Goal: Task Accomplishment & Management: Use online tool/utility

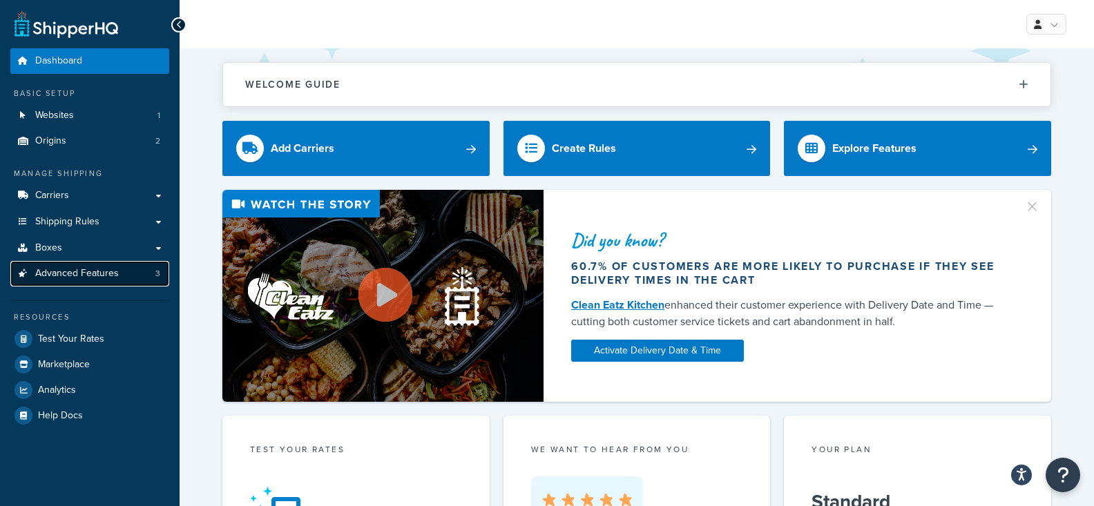
click at [164, 273] on link "Advanced Features 3" at bounding box center [89, 274] width 159 height 26
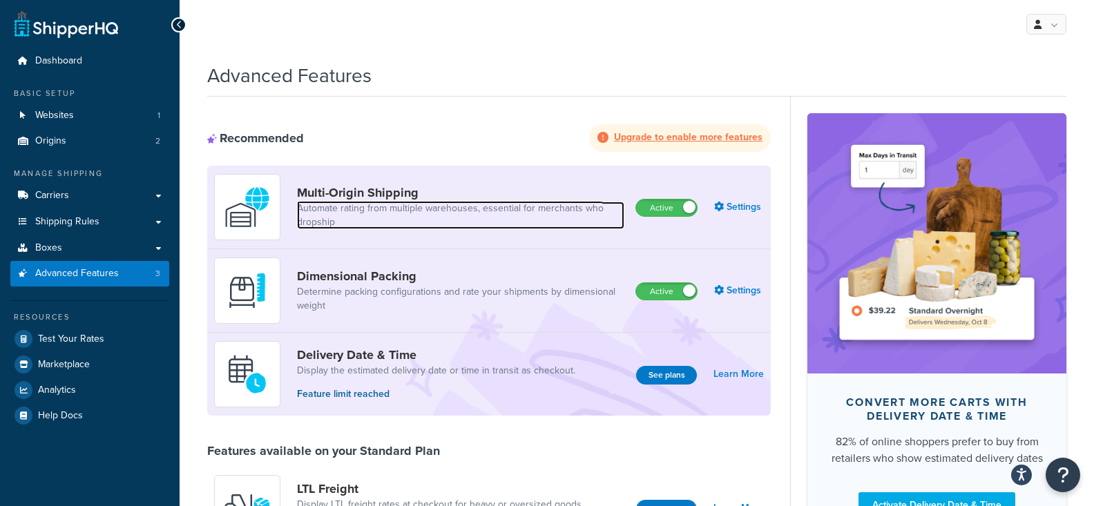
click at [408, 209] on link "Automate rating from multiple warehouses, essential for merchants who dropship" at bounding box center [460, 216] width 327 height 28
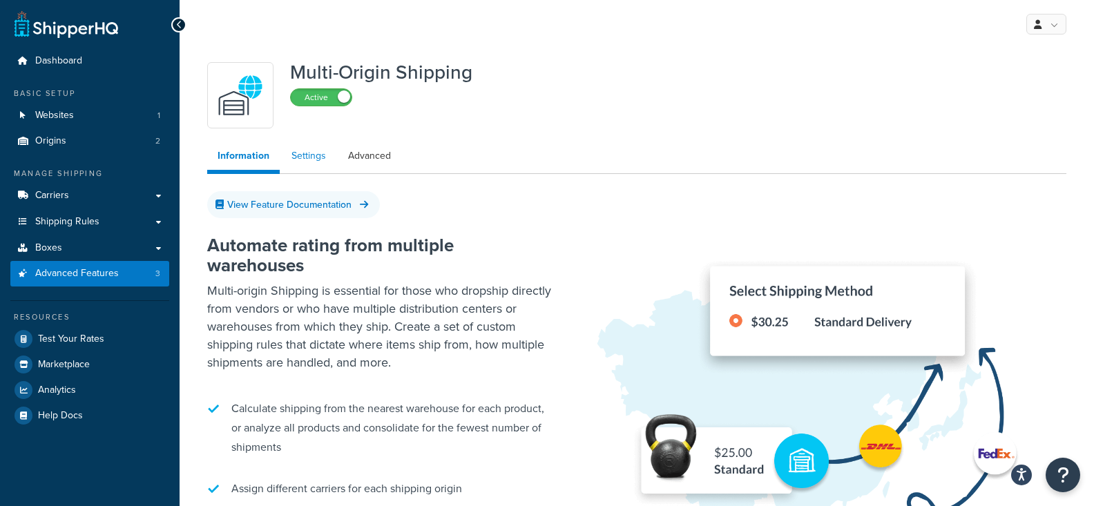
click at [319, 168] on link "Settings" at bounding box center [308, 156] width 55 height 28
select select "false"
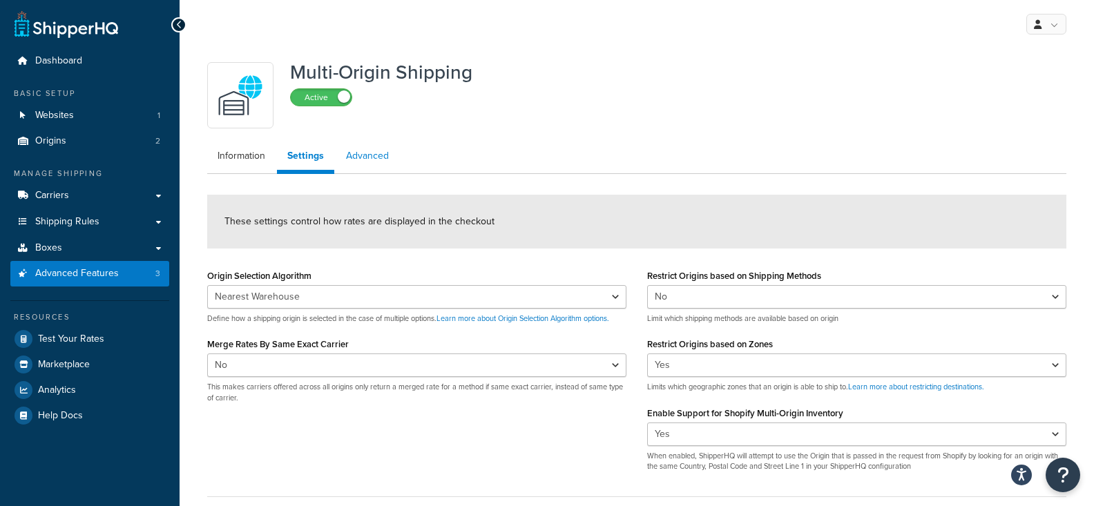
click at [365, 160] on link "Advanced" at bounding box center [368, 156] width 64 height 28
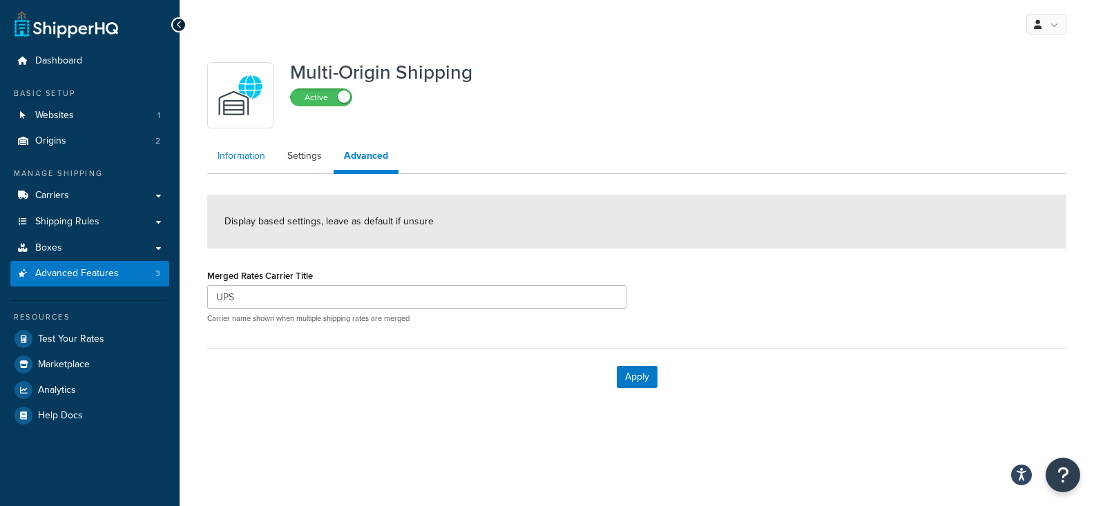
click at [265, 161] on link "Information" at bounding box center [241, 156] width 68 height 28
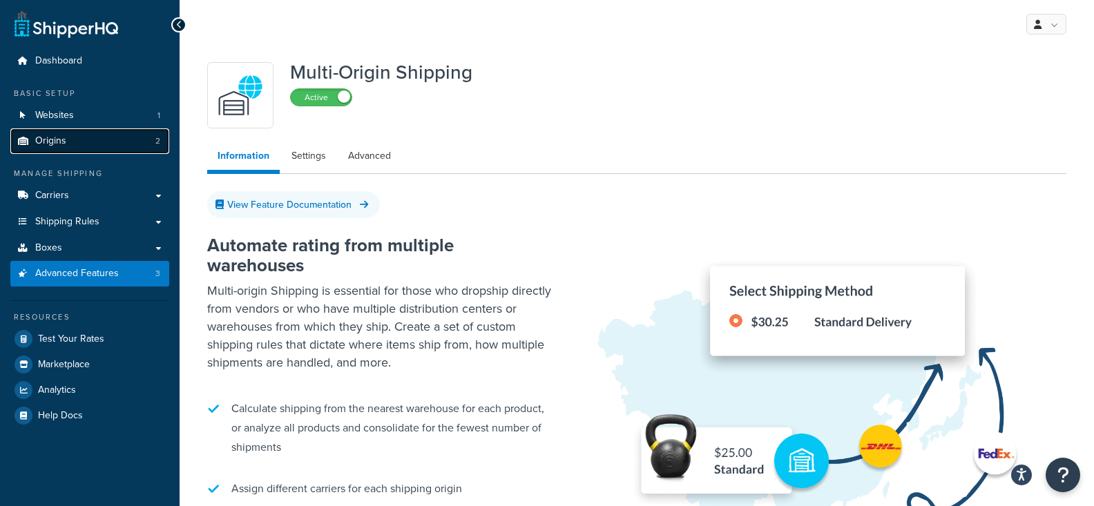
click at [86, 149] on link "Origins 2" at bounding box center [89, 142] width 159 height 26
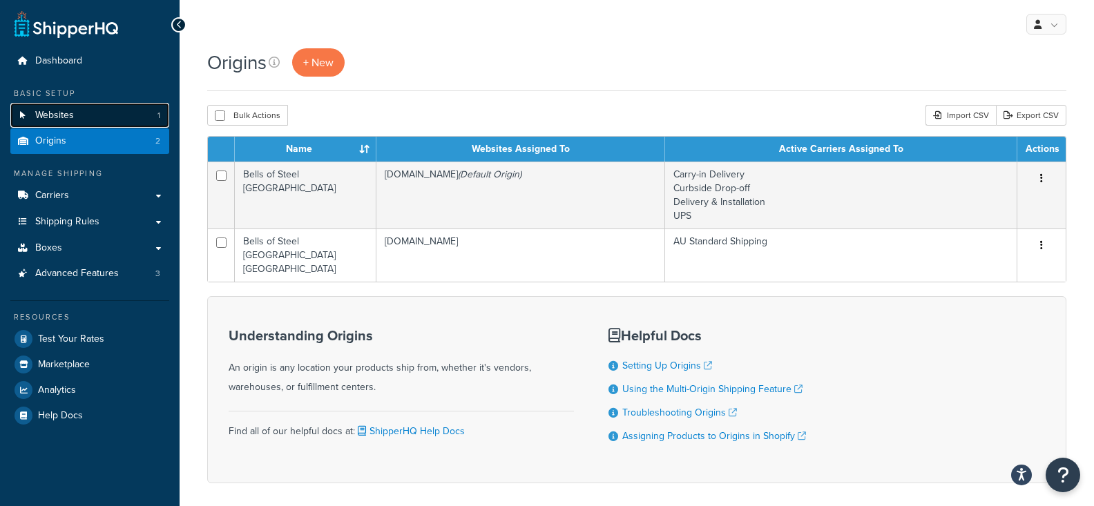
click at [124, 119] on link "Websites 1" at bounding box center [89, 116] width 159 height 26
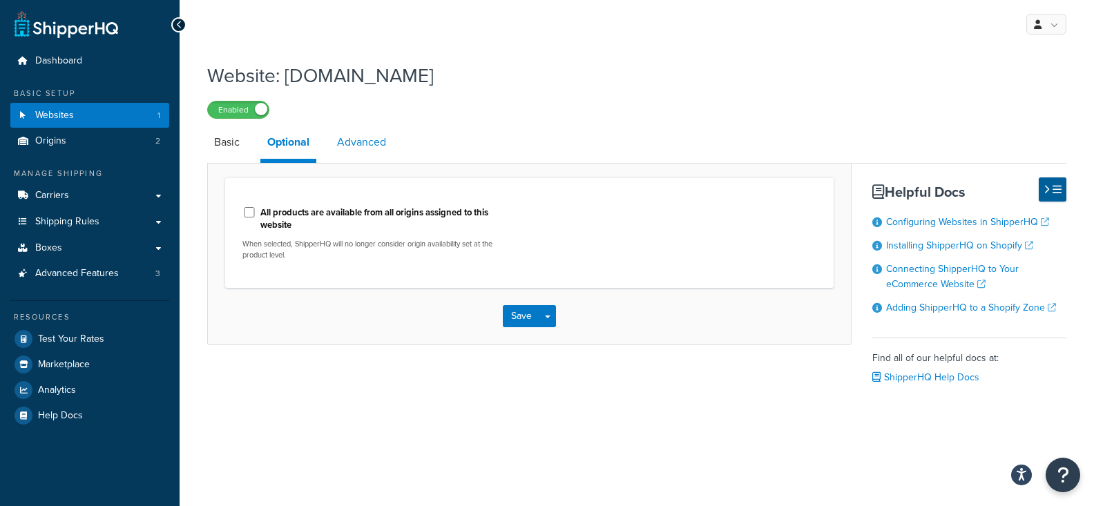
click at [370, 148] on link "Advanced" at bounding box center [361, 142] width 63 height 33
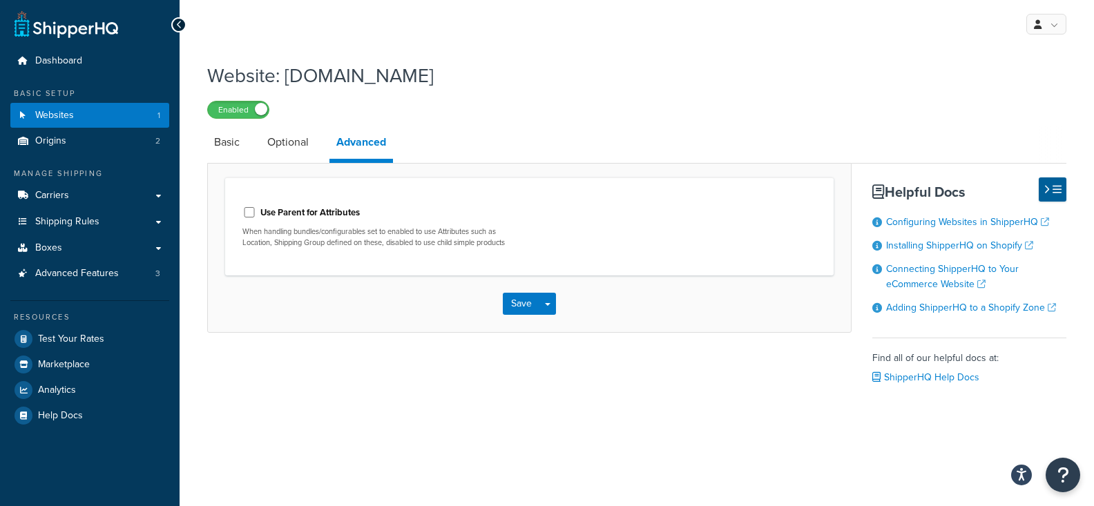
click at [122, 326] on div "Resources Test Your Rates Marketplace Analytics Help Docs" at bounding box center [89, 365] width 159 height 128
click at [118, 331] on link "Test Your Rates" at bounding box center [89, 339] width 159 height 25
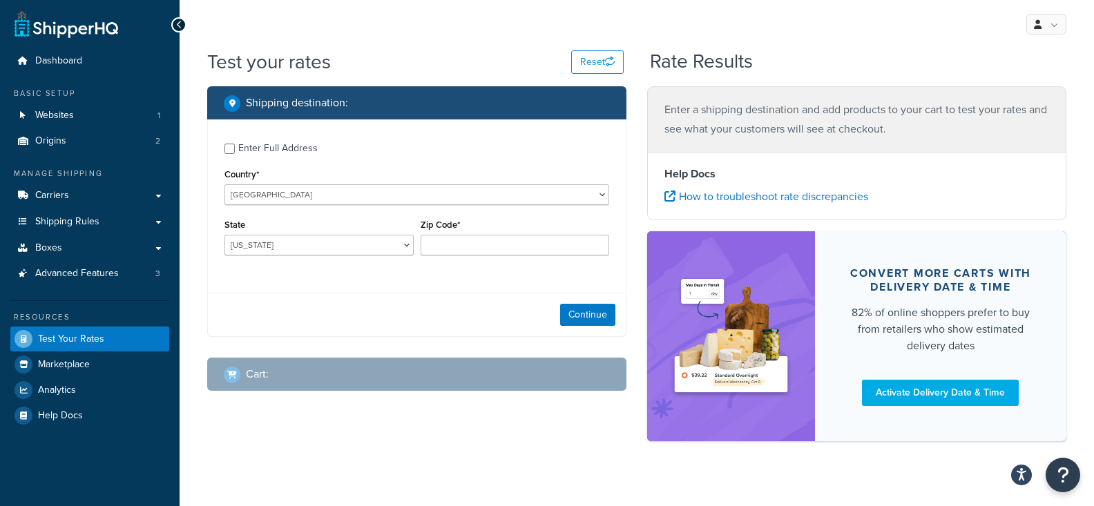
click at [374, 216] on div "Enter Full Address Country* [GEOGRAPHIC_DATA] [GEOGRAPHIC_DATA] [GEOGRAPHIC_DAT…" at bounding box center [417, 201] width 418 height 163
click at [225, 184] on select "[GEOGRAPHIC_DATA] [GEOGRAPHIC_DATA] [GEOGRAPHIC_DATA] [GEOGRAPHIC_DATA] [GEOGRA…" at bounding box center [417, 194] width 385 height 21
select select "AU"
click at [488, 248] on input "Zip Code*" at bounding box center [515, 245] width 189 height 21
select select "VIC"
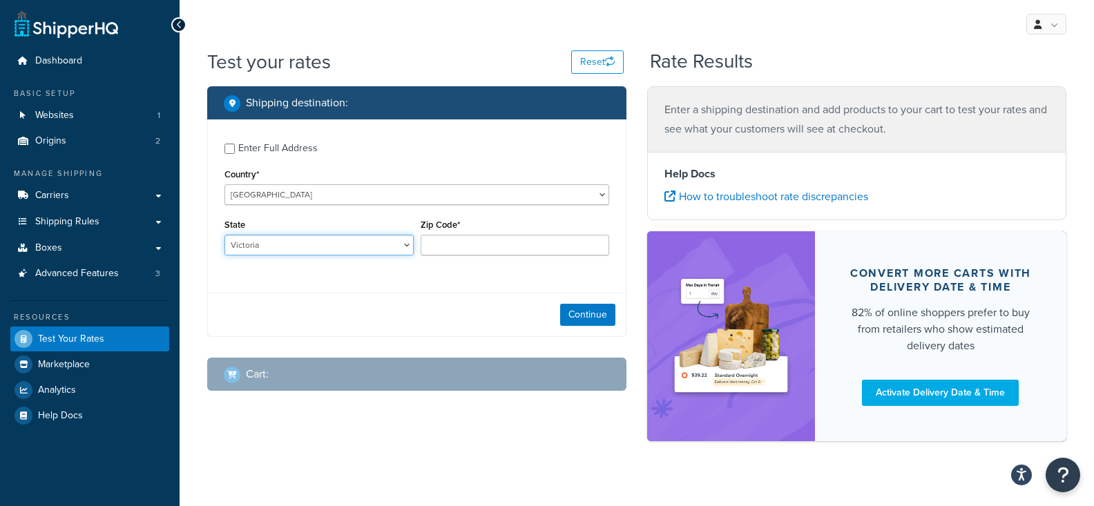
click option "Victoria" at bounding box center [0, 0] width 0 height 0
click at [534, 231] on div "Zip Code*" at bounding box center [515, 236] width 189 height 40
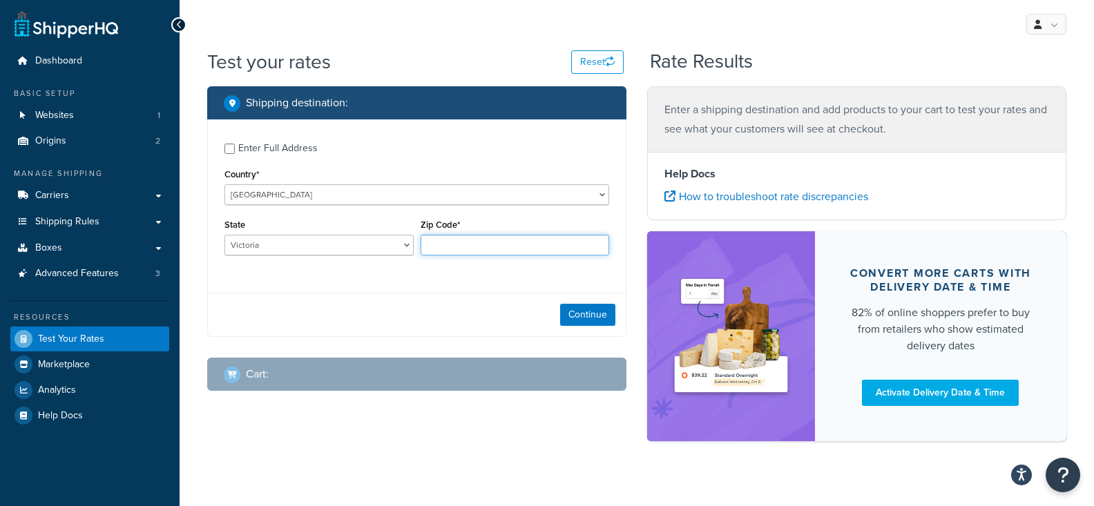
click at [510, 256] on input "Zip Code*" at bounding box center [515, 245] width 189 height 21
type input "2000"
click at [571, 312] on button "Continue" at bounding box center [587, 315] width 55 height 22
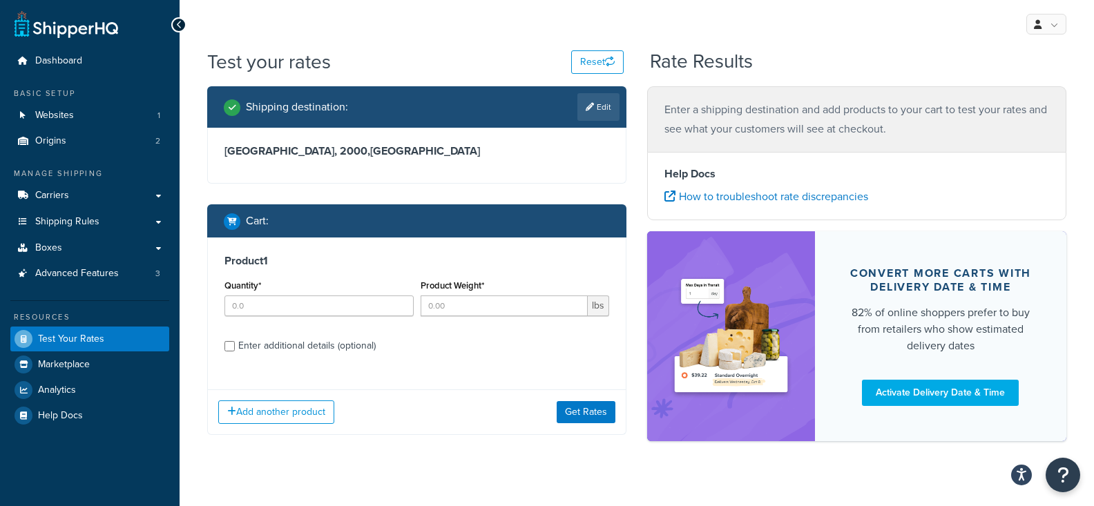
click at [321, 288] on div "Quantity*" at bounding box center [319, 296] width 189 height 40
click at [312, 307] on input "Quantity*" at bounding box center [319, 306] width 189 height 21
type input "1"
type input "5"
click at [310, 345] on div "Enter additional details (optional)" at bounding box center [306, 345] width 137 height 19
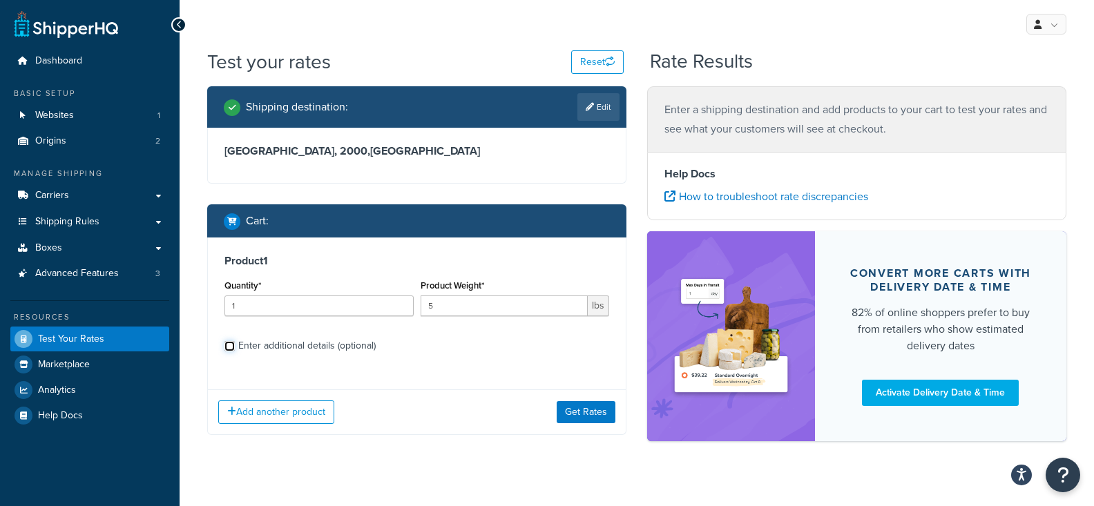
click at [235, 345] on input "Enter additional details (optional)" at bounding box center [230, 346] width 10 height 10
checkbox input "true"
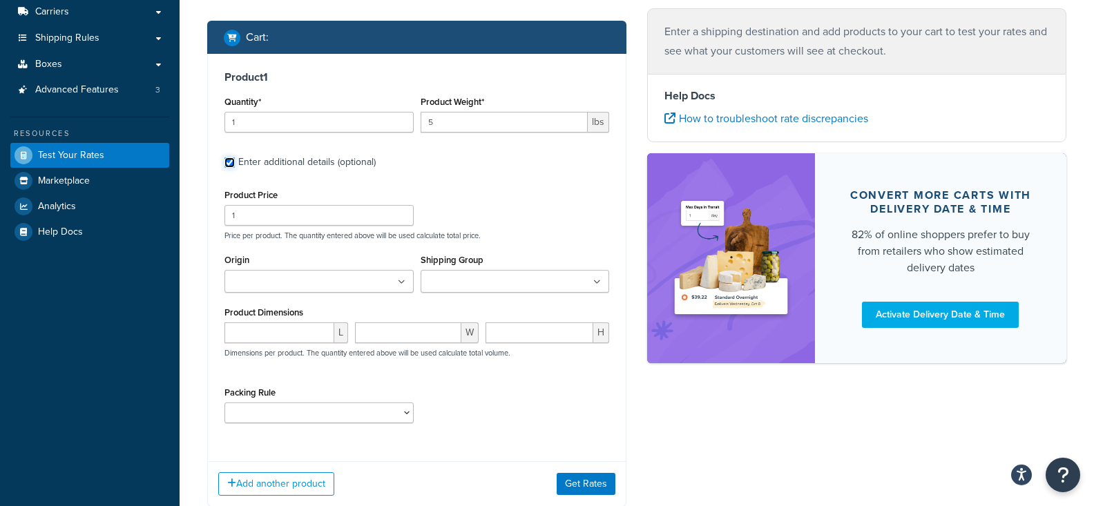
scroll to position [192, 0]
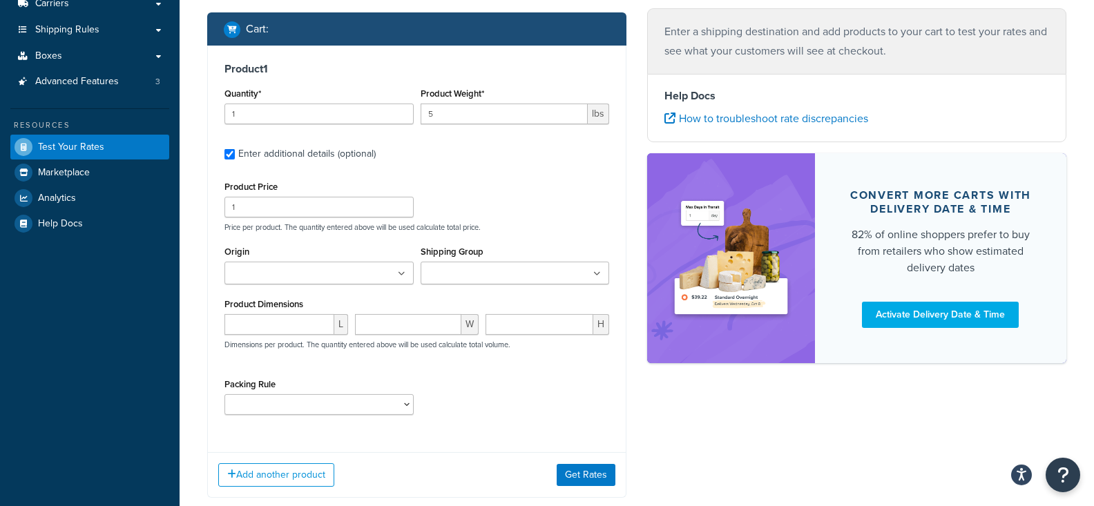
click at [296, 284] on ul at bounding box center [319, 273] width 189 height 23
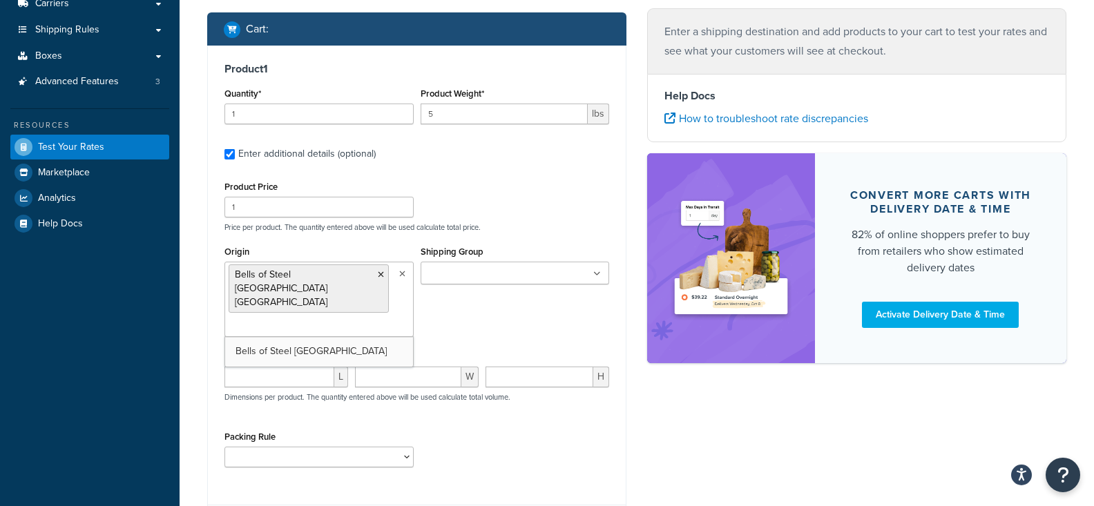
scroll to position [250, 0]
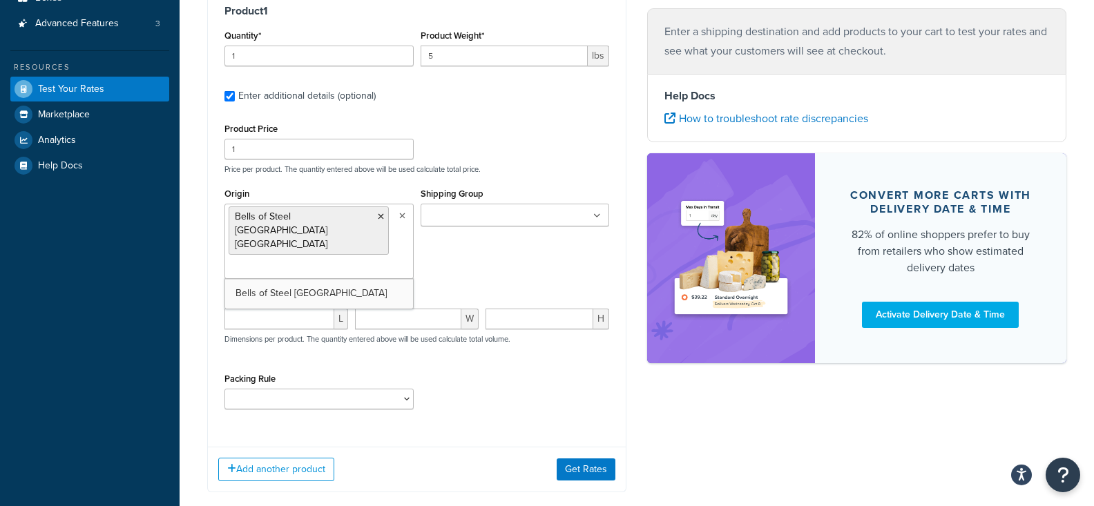
click at [585, 468] on div "Add another product Get Rates" at bounding box center [417, 469] width 418 height 45
click at [585, 459] on button "Get Rates" at bounding box center [586, 470] width 59 height 22
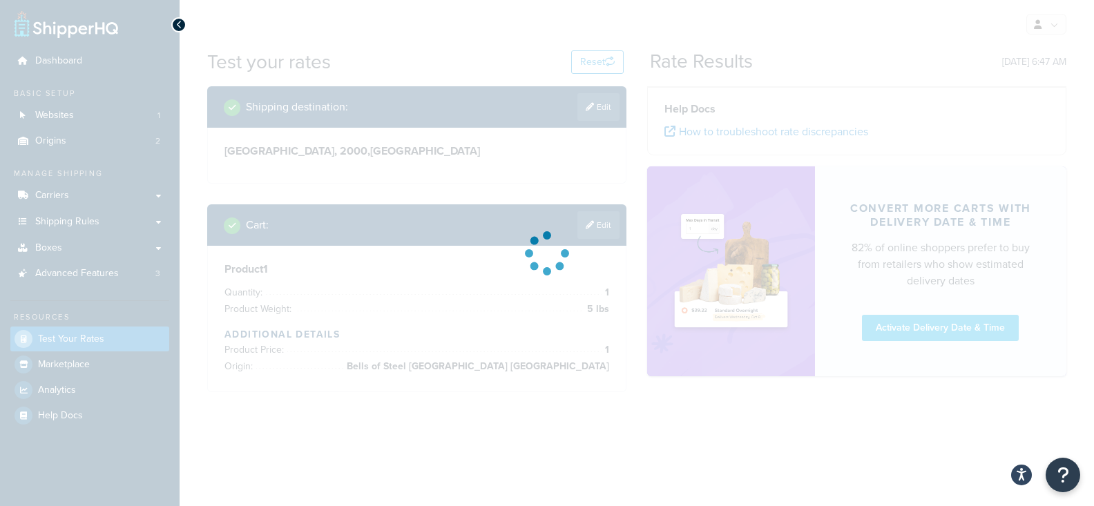
scroll to position [0, 0]
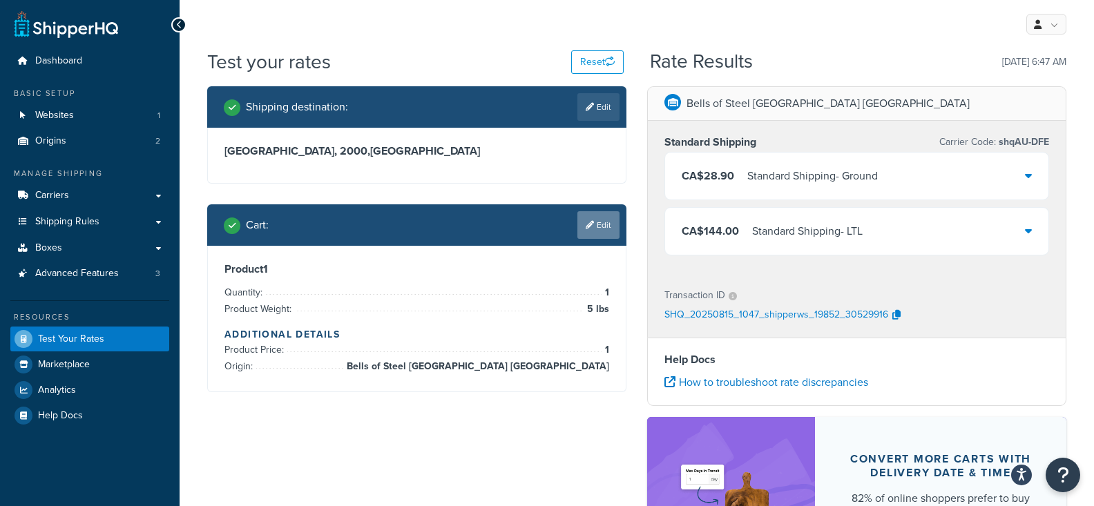
click at [607, 217] on link "Edit" at bounding box center [599, 225] width 42 height 28
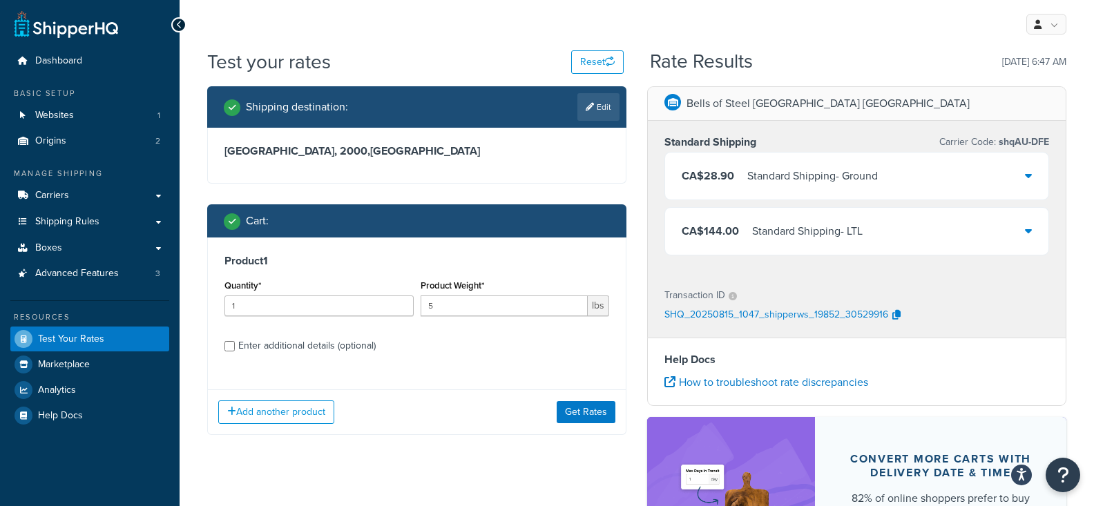
click at [311, 350] on div "Enter additional details (optional)" at bounding box center [306, 345] width 137 height 19
click at [235, 350] on input "Enter additional details (optional)" at bounding box center [230, 346] width 10 height 10
checkbox input "true"
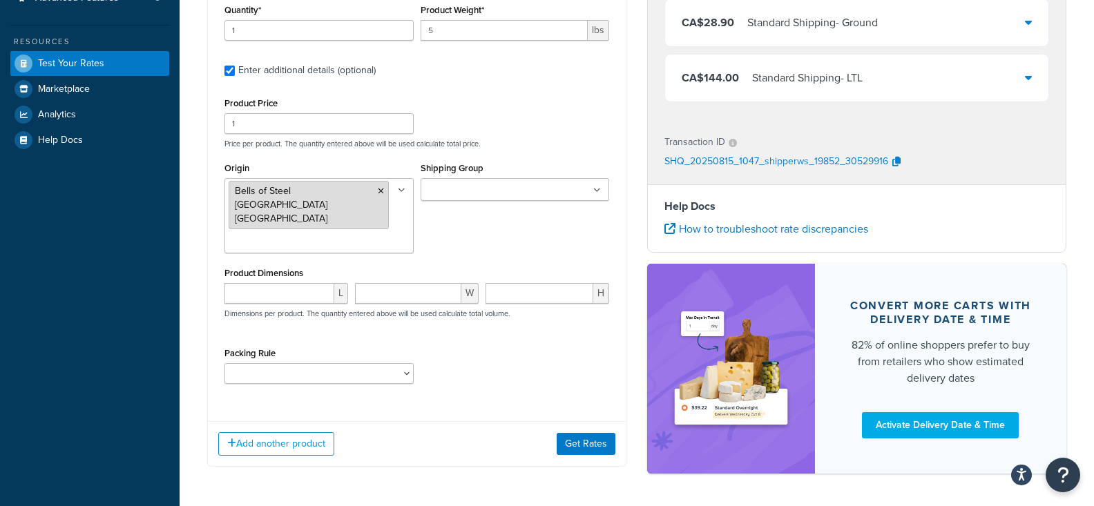
click at [380, 191] on icon at bounding box center [381, 191] width 6 height 8
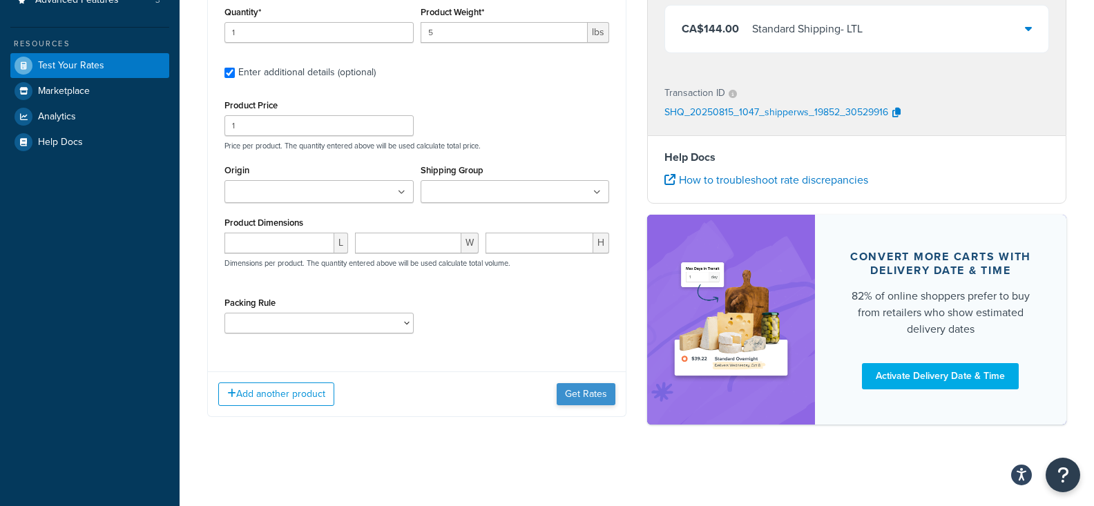
click at [592, 408] on div "Add another product Get Rates" at bounding box center [417, 394] width 418 height 45
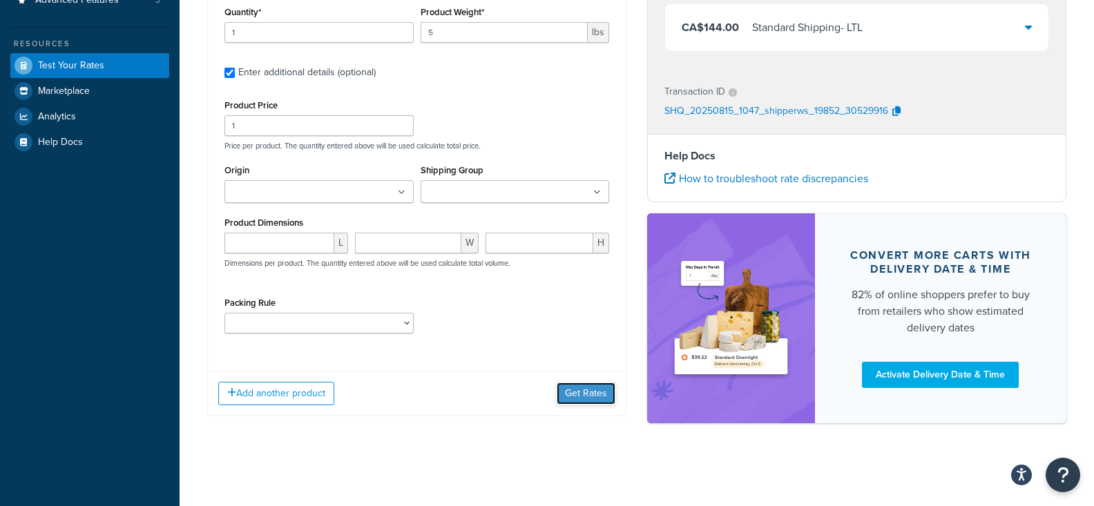
click at [591, 398] on button "Get Rates" at bounding box center [586, 394] width 59 height 22
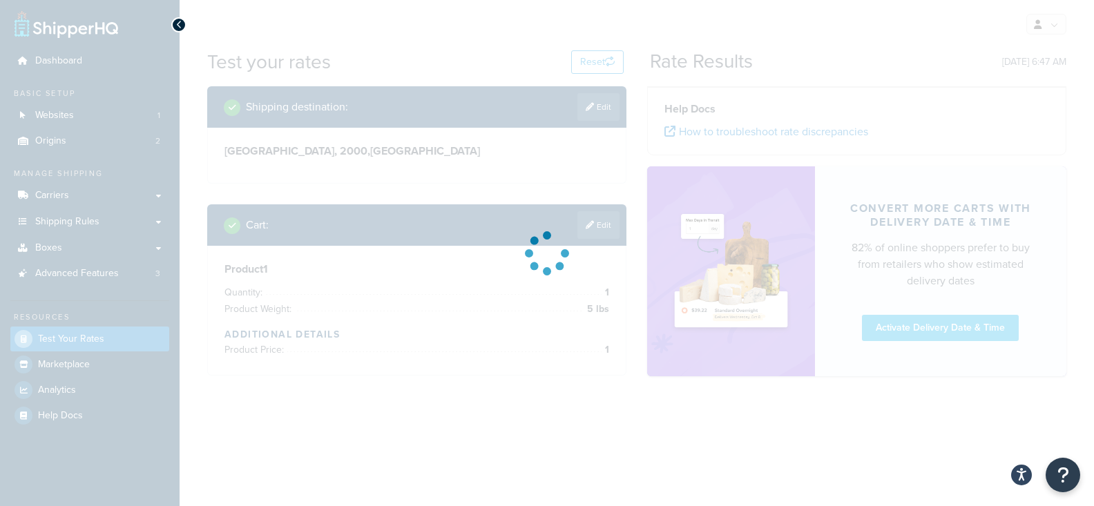
scroll to position [0, 0]
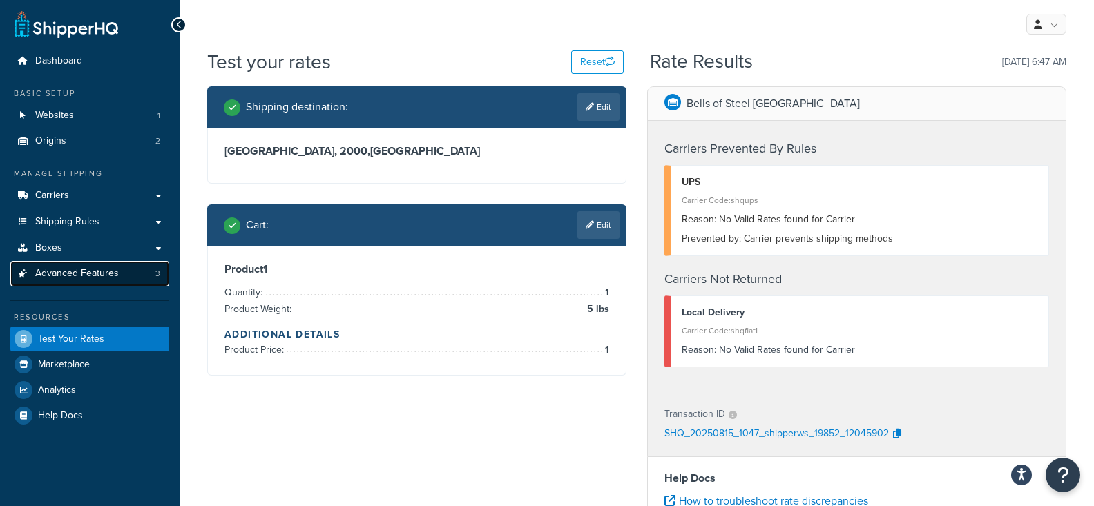
click at [75, 279] on span "Advanced Features" at bounding box center [77, 274] width 84 height 12
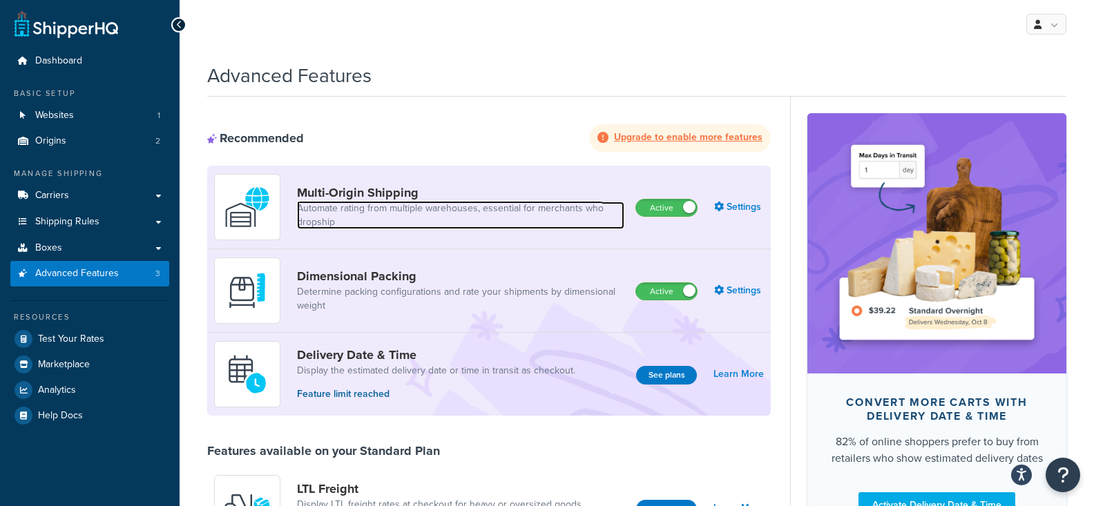
click at [381, 206] on link "Automate rating from multiple warehouses, essential for merchants who dropship" at bounding box center [460, 216] width 327 height 28
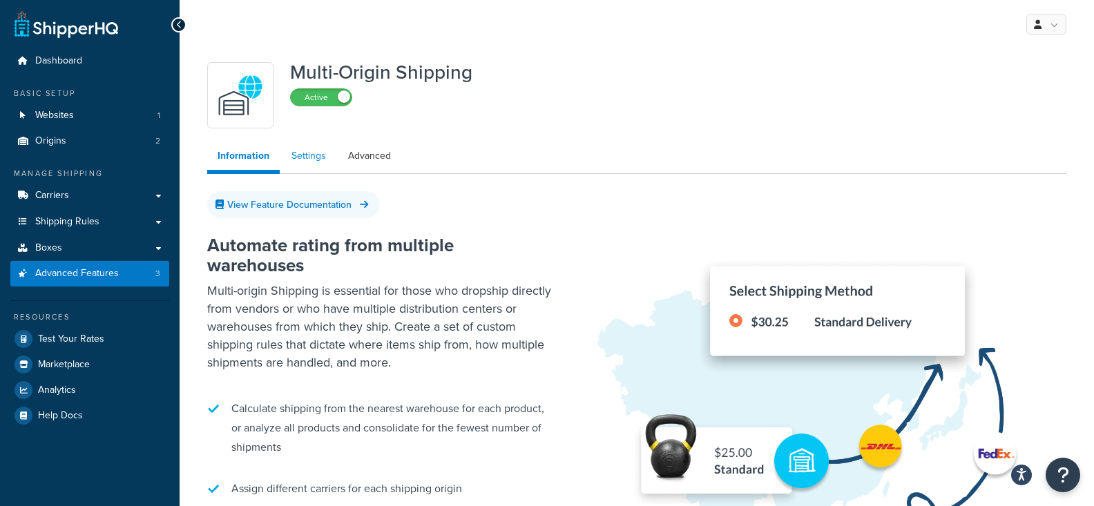
click at [314, 155] on link "Settings" at bounding box center [308, 156] width 55 height 28
select select "false"
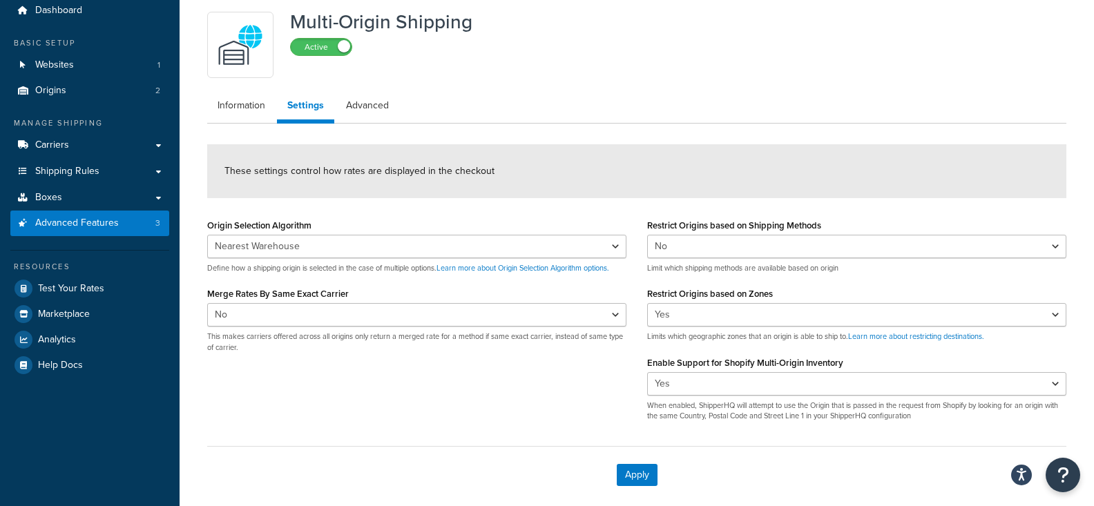
scroll to position [53, 0]
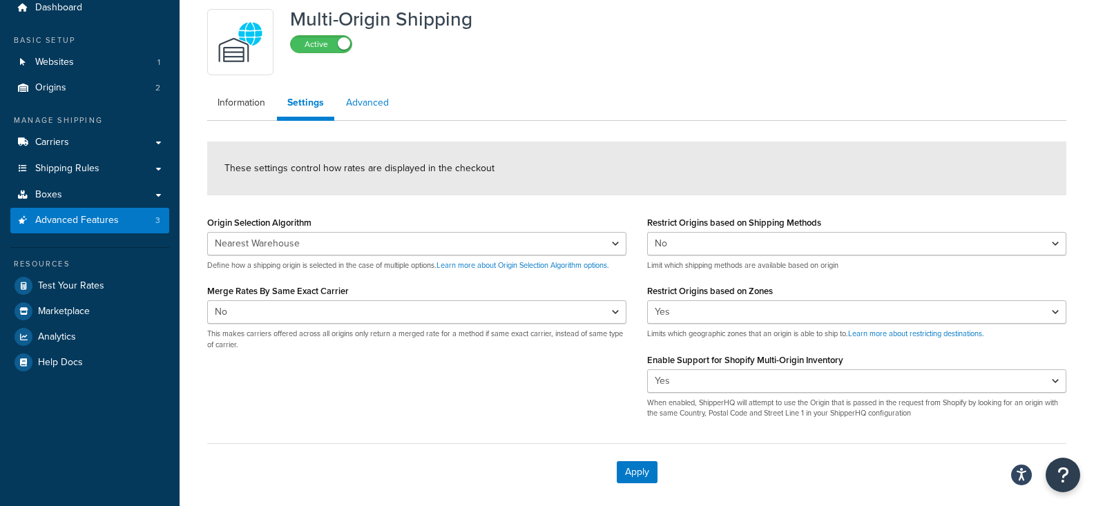
click at [344, 116] on link "Advanced" at bounding box center [368, 103] width 64 height 28
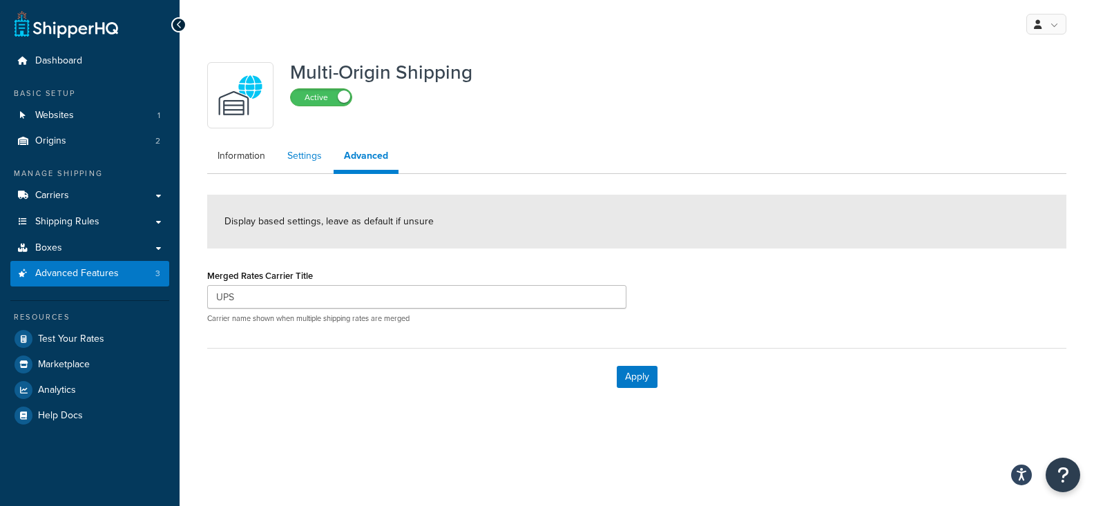
click at [307, 145] on link "Settings" at bounding box center [304, 156] width 55 height 28
select select "false"
